Goal: Transaction & Acquisition: Purchase product/service

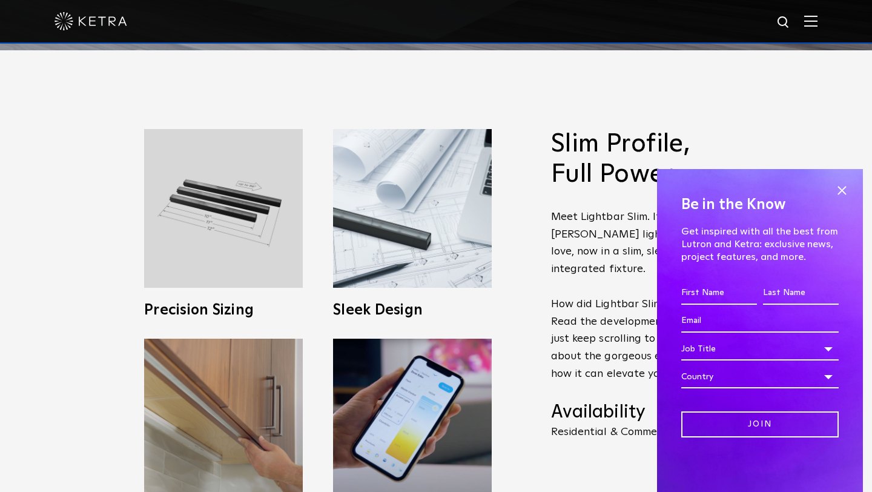
scroll to position [443, 0]
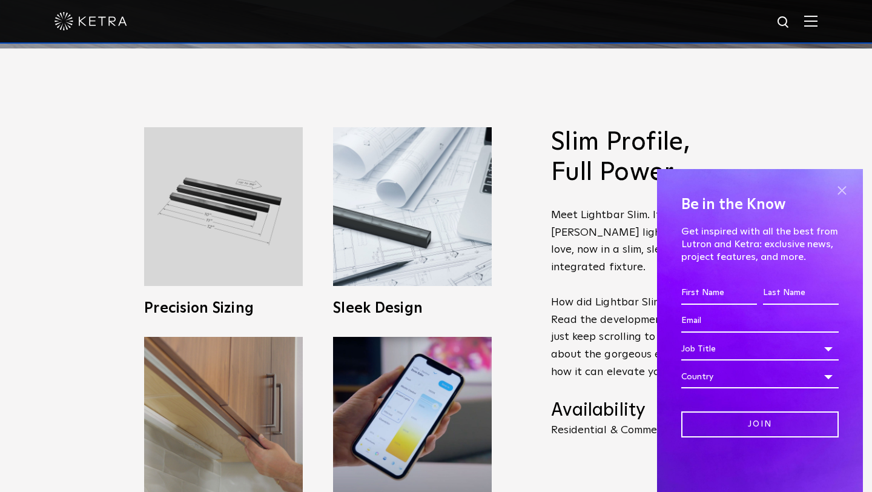
click at [845, 191] on span at bounding box center [842, 190] width 18 height 18
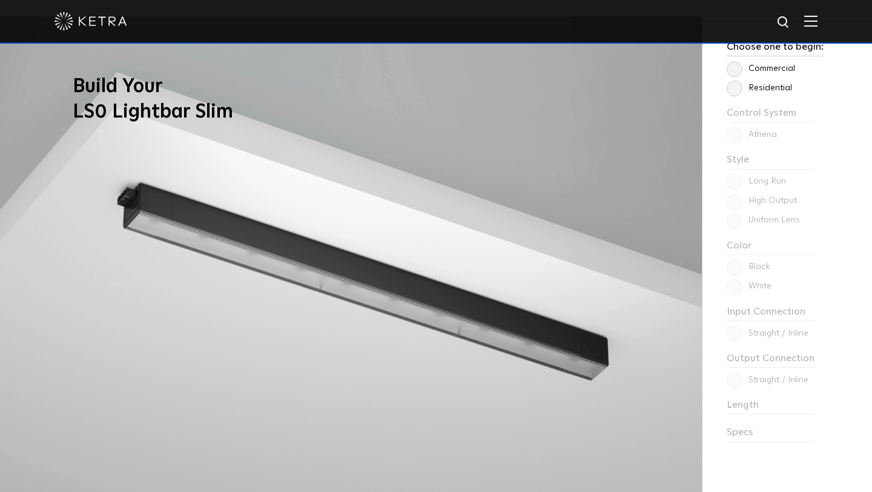
scroll to position [958, 0]
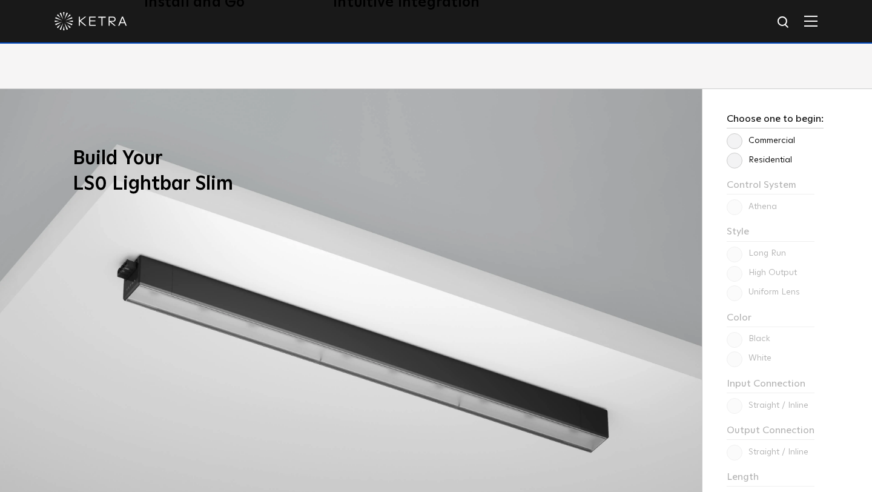
click at [739, 162] on label "Residential" at bounding box center [759, 160] width 65 height 10
click at [0, 0] on input "Residential" at bounding box center [0, 0] width 0 height 0
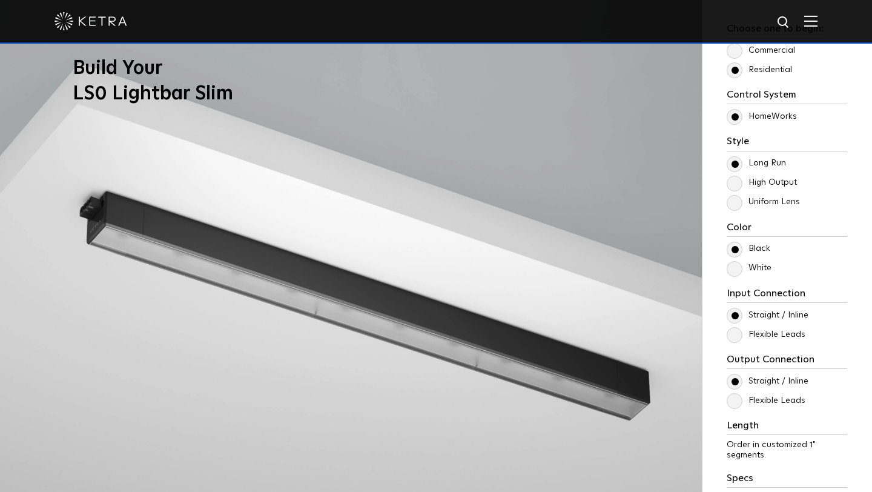
scroll to position [1052, 0]
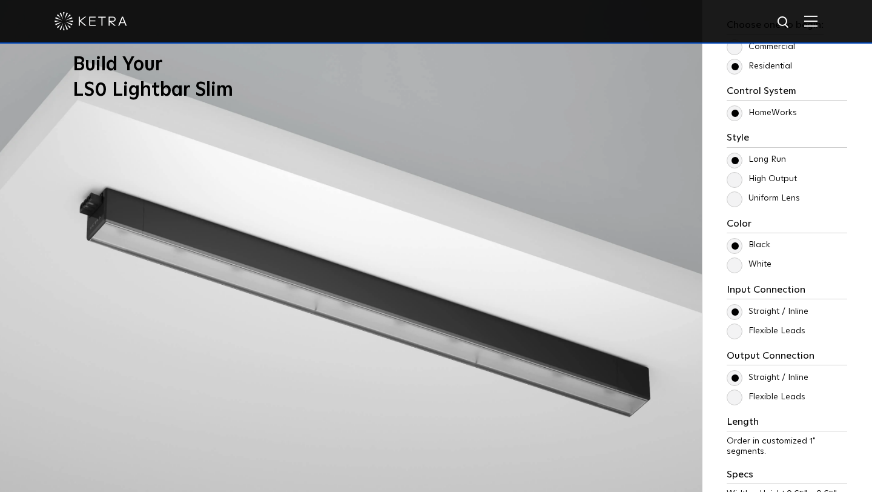
click at [728, 266] on label "White" at bounding box center [749, 264] width 45 height 10
click at [0, 0] on input "White" at bounding box center [0, 0] width 0 height 0
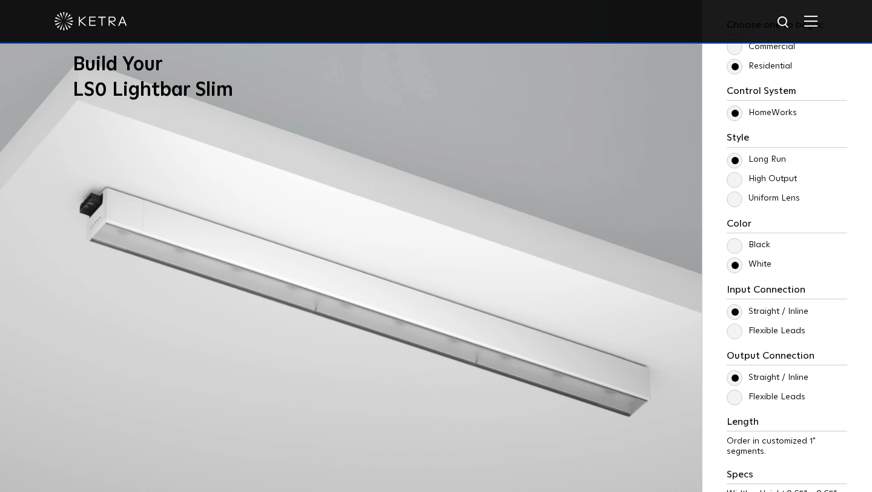
click at [736, 182] on label "High Output" at bounding box center [762, 179] width 70 height 10
click at [0, 0] on input "High Output" at bounding box center [0, 0] width 0 height 0
click at [734, 196] on label "Uniform Lens" at bounding box center [763, 198] width 73 height 10
click at [0, 0] on input "Uniform Lens" at bounding box center [0, 0] width 0 height 0
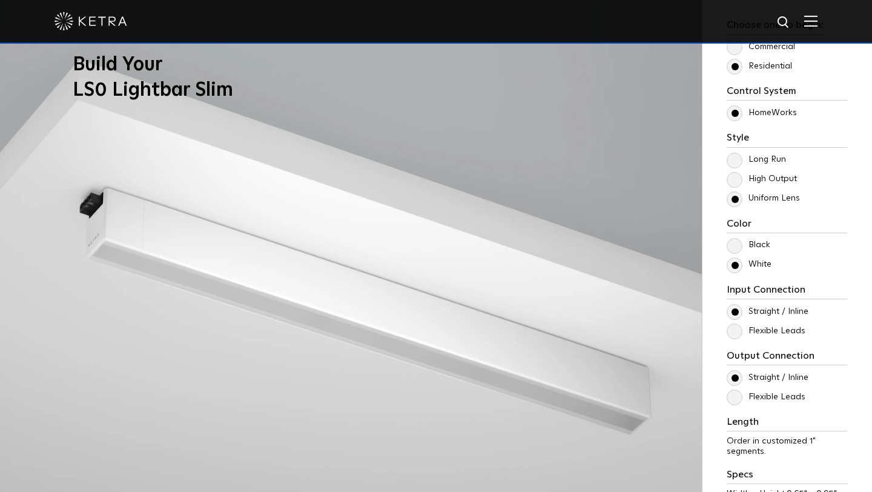
click at [737, 161] on label "Long Run" at bounding box center [756, 159] width 59 height 10
click at [0, 0] on input "Long Run" at bounding box center [0, 0] width 0 height 0
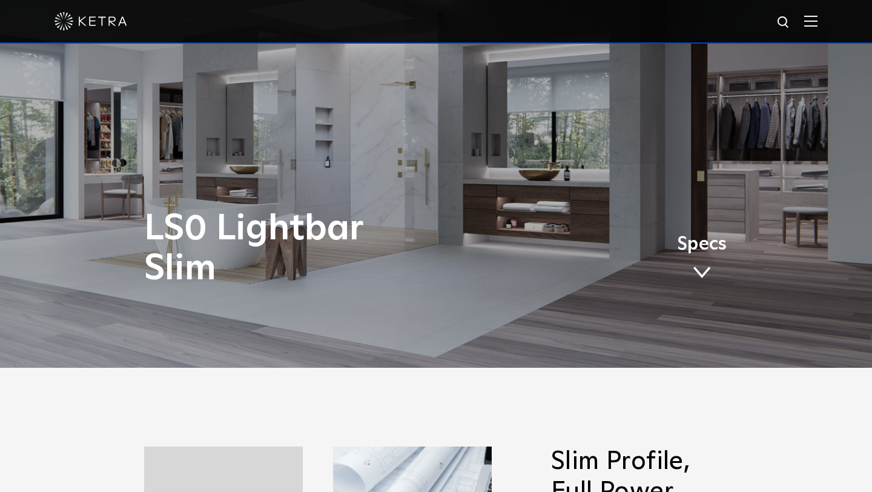
scroll to position [0, 0]
